Goal: Task Accomplishment & Management: Use online tool/utility

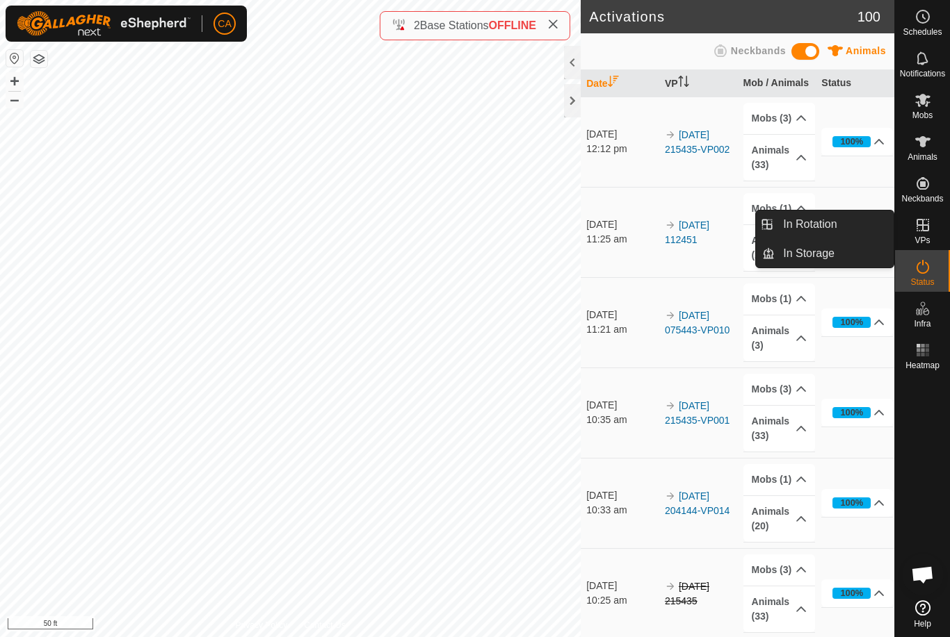
click at [838, 229] on link "In Rotation" at bounding box center [833, 225] width 119 height 28
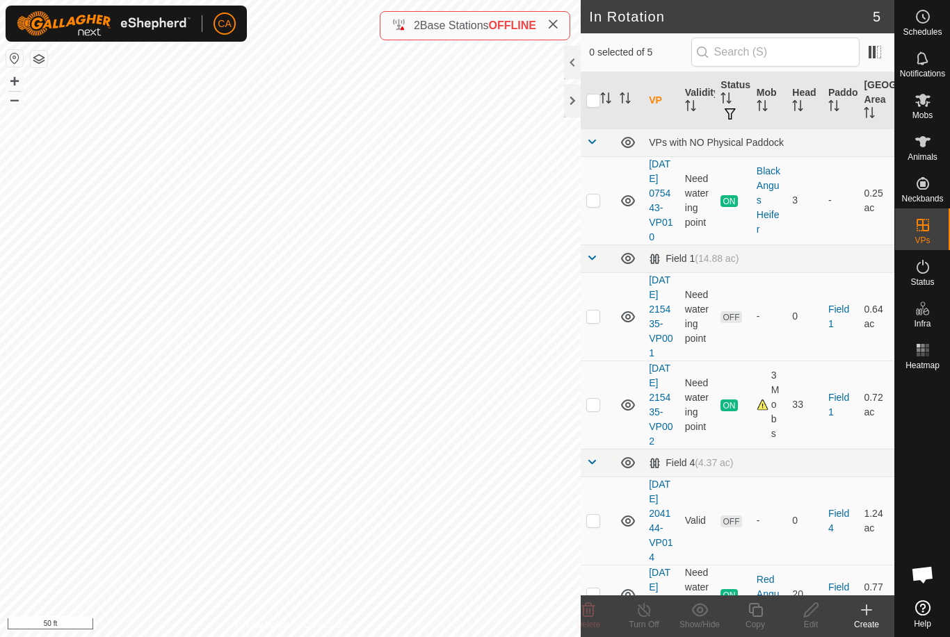
click at [596, 526] on p-checkbox at bounding box center [593, 520] width 14 height 11
click at [598, 526] on p-checkbox at bounding box center [593, 520] width 14 height 11
checkbox input "false"
click at [597, 322] on p-checkbox at bounding box center [593, 316] width 14 height 11
click at [583, 612] on icon at bounding box center [588, 610] width 13 height 14
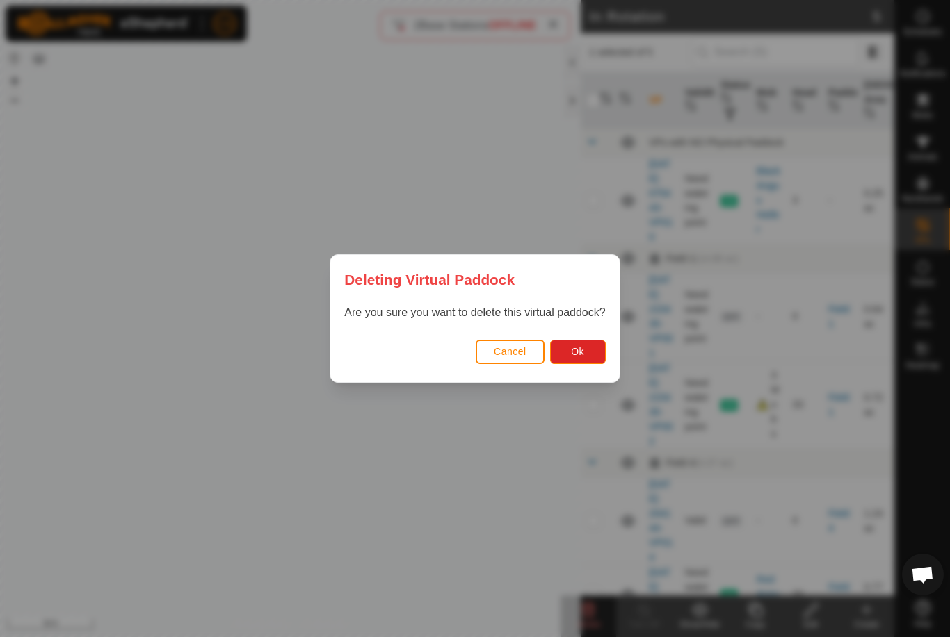
click at [592, 362] on button "Ok" at bounding box center [578, 352] width 56 height 24
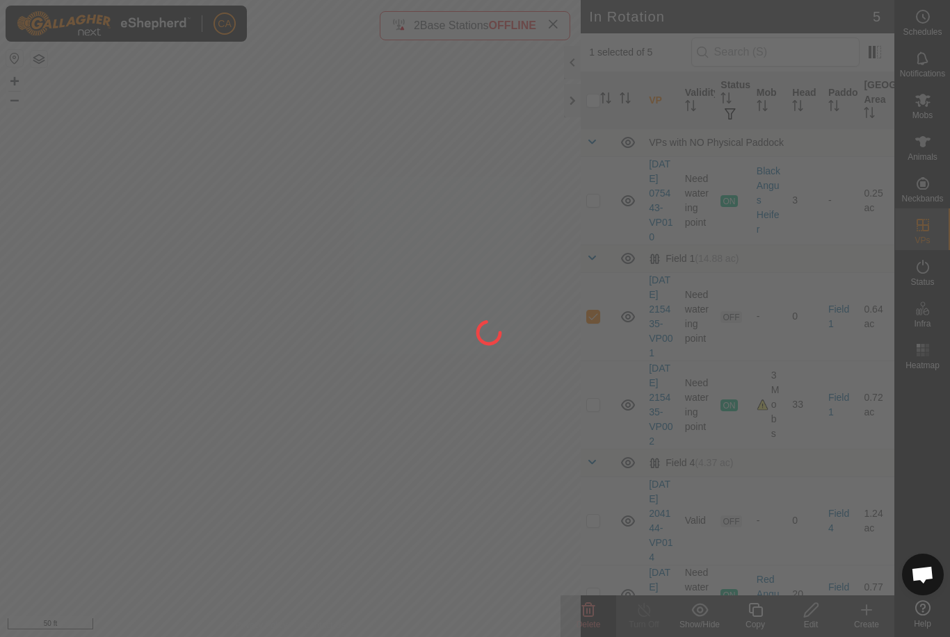
checkbox input "false"
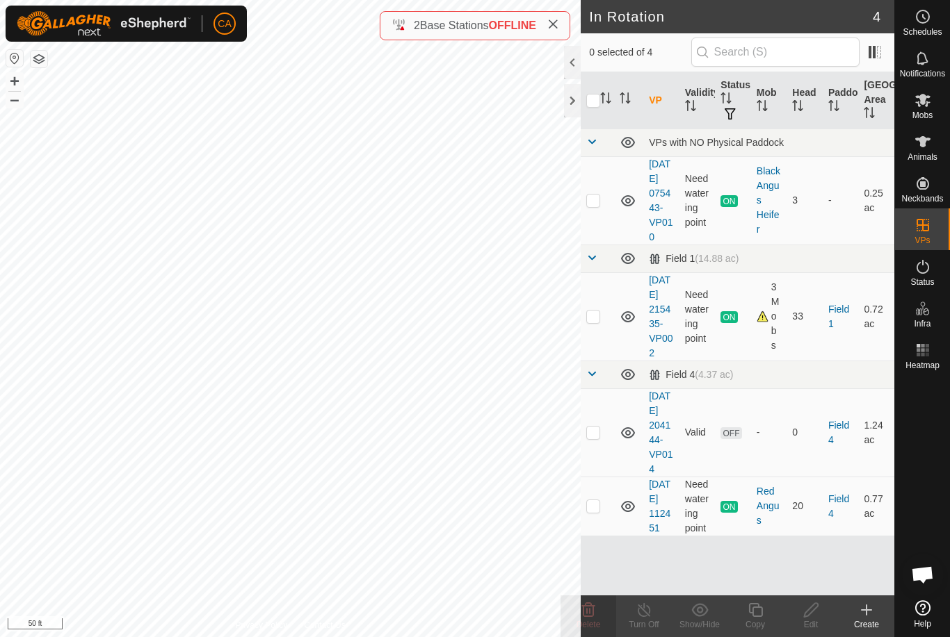
click at [597, 477] on td at bounding box center [596, 433] width 33 height 88
checkbox input "true"
click at [809, 615] on icon at bounding box center [811, 610] width 14 height 14
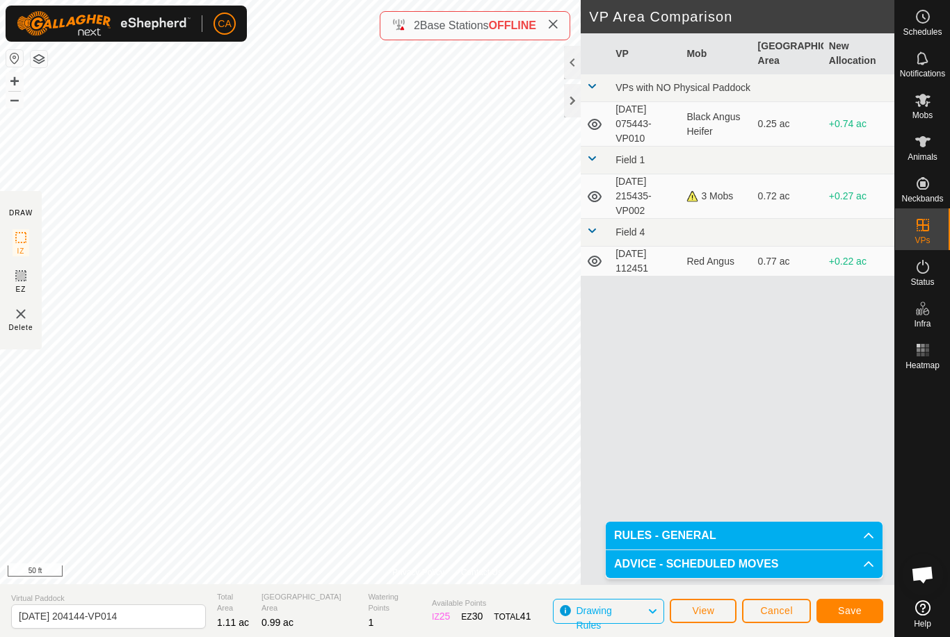
click at [847, 613] on span "Save" at bounding box center [850, 610] width 24 height 11
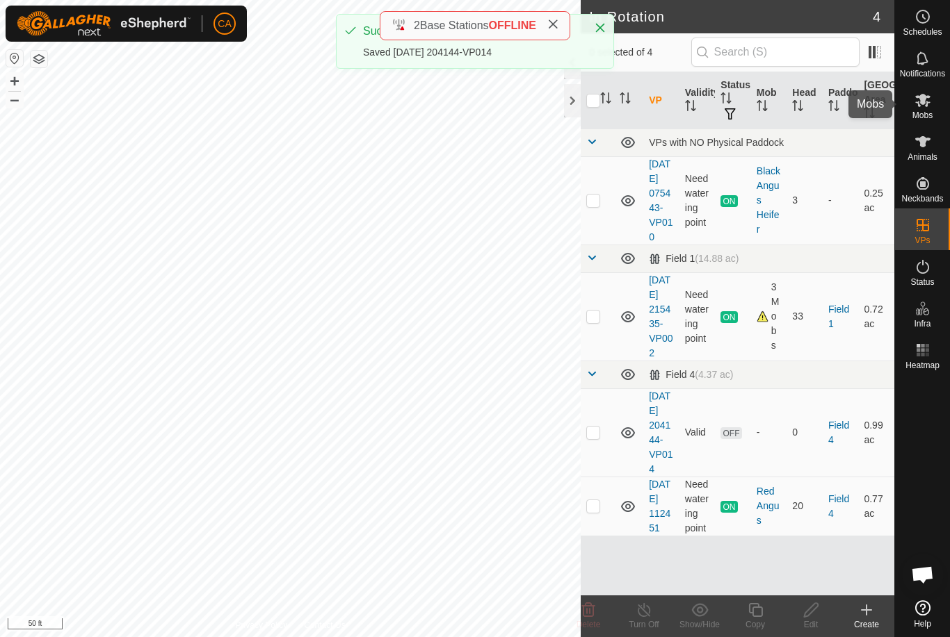
click at [931, 107] on es-mob-svg-icon at bounding box center [922, 100] width 25 height 22
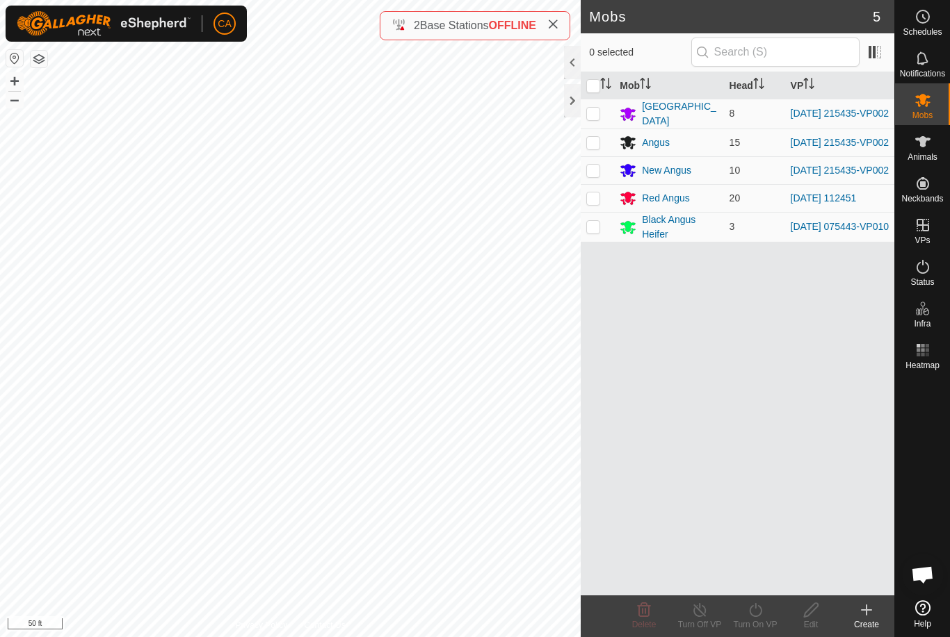
click at [603, 202] on td at bounding box center [596, 198] width 33 height 28
checkbox input "true"
click at [752, 620] on div "Turn On VP" at bounding box center [755, 625] width 56 height 13
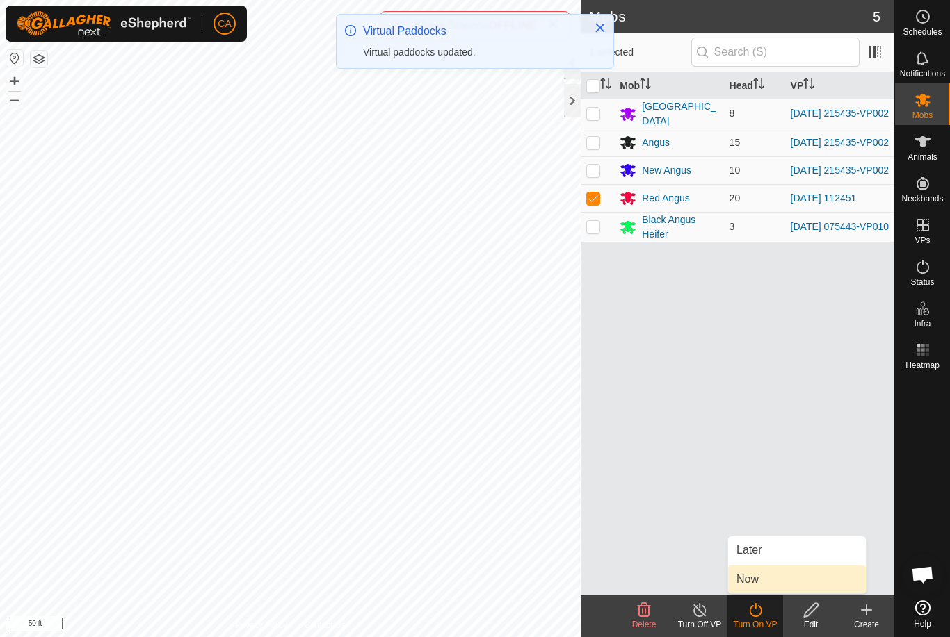
click at [782, 584] on link "Now" at bounding box center [797, 580] width 138 height 28
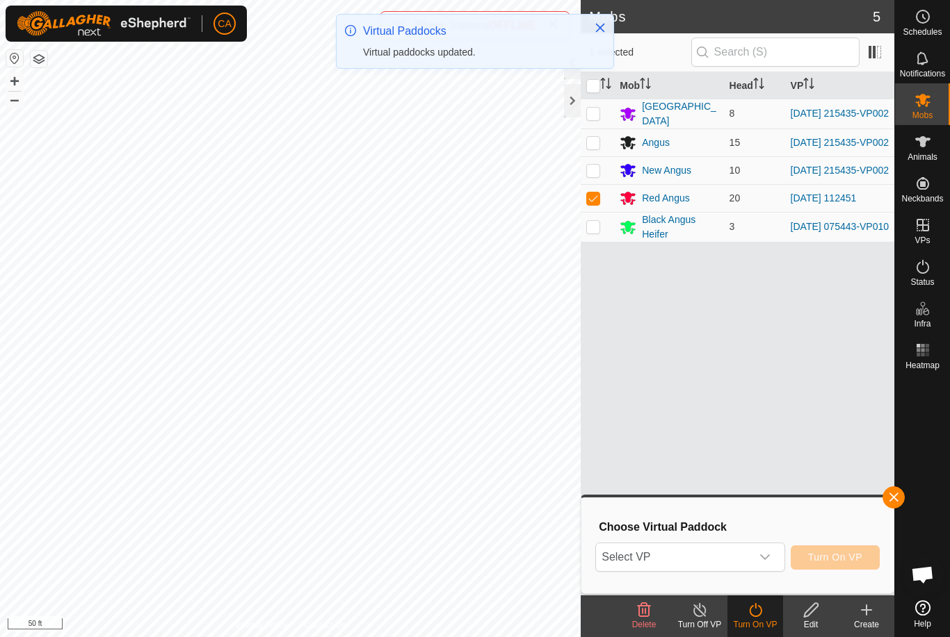
click at [733, 558] on span "Select VP" at bounding box center [673, 558] width 154 height 28
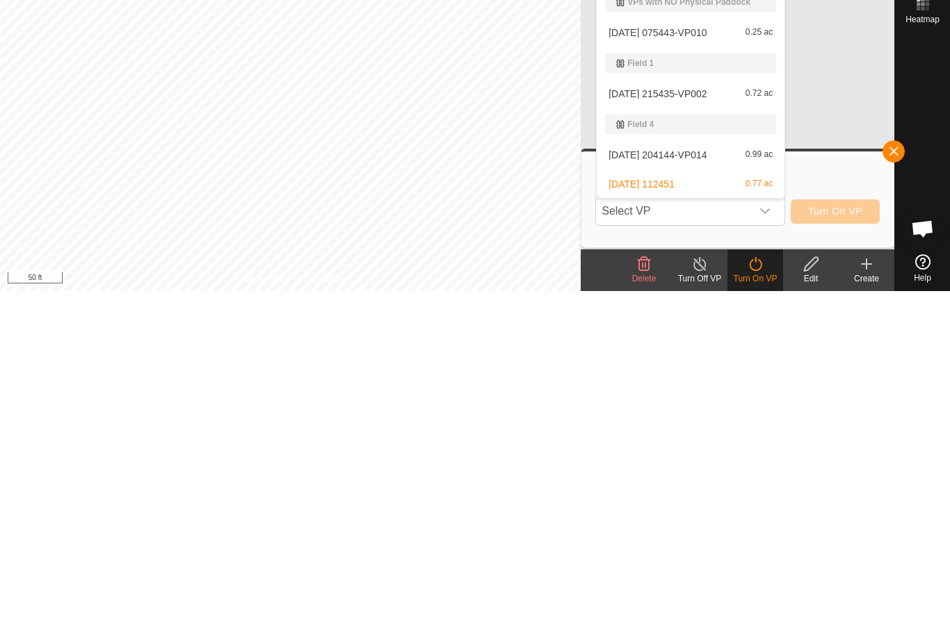
click at [706, 496] on span "[DATE] 204144-VP014" at bounding box center [657, 501] width 98 height 10
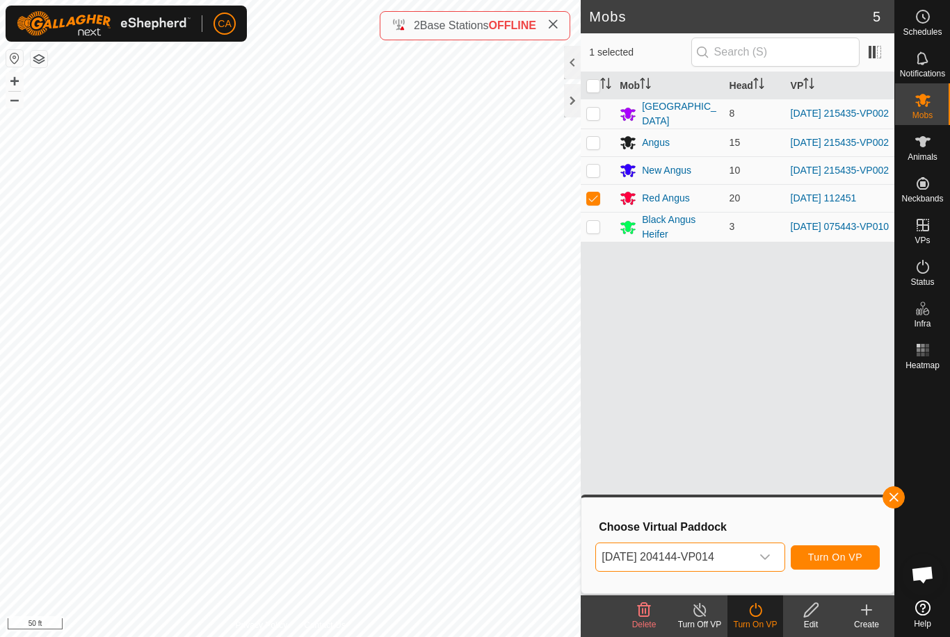
click at [845, 552] on span "Turn On VP" at bounding box center [835, 557] width 54 height 11
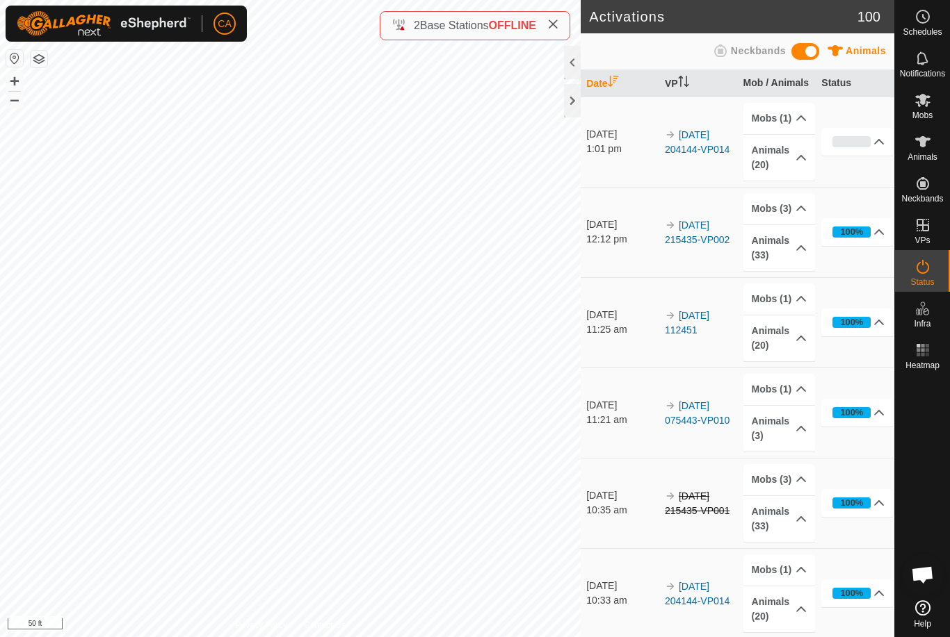
click at [583, 95] on th "Date" at bounding box center [619, 83] width 79 height 27
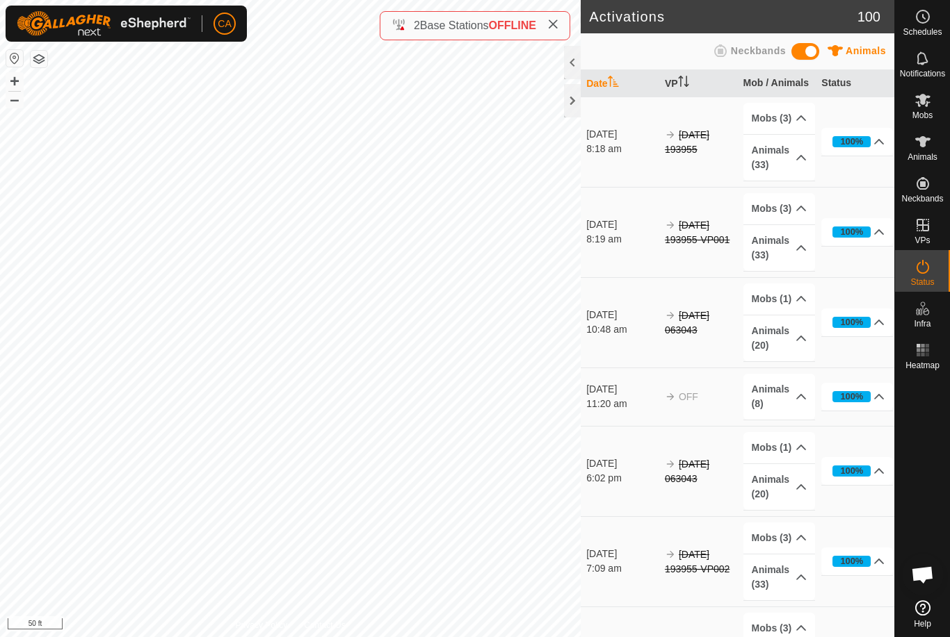
click at [580, 91] on th "Date" at bounding box center [619, 83] width 79 height 27
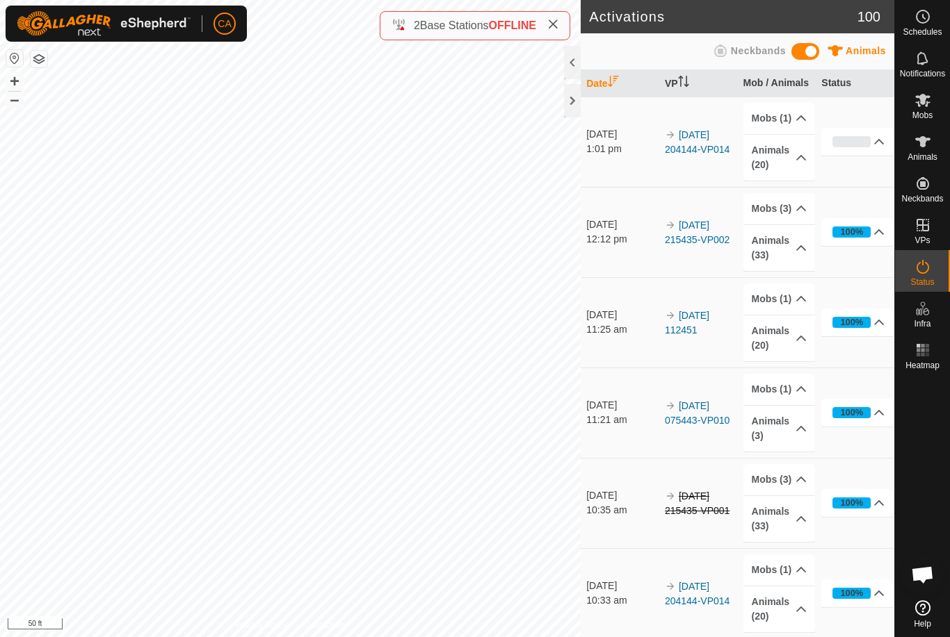
click at [567, 93] on div at bounding box center [572, 100] width 17 height 33
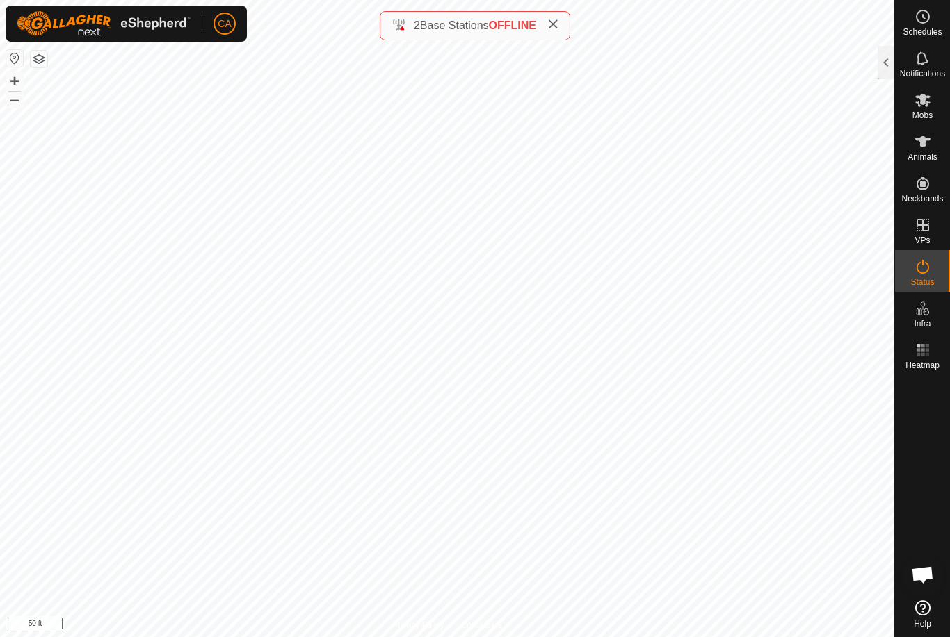
click at [558, 22] on icon at bounding box center [552, 24] width 11 height 11
